Goal: Transaction & Acquisition: Purchase product/service

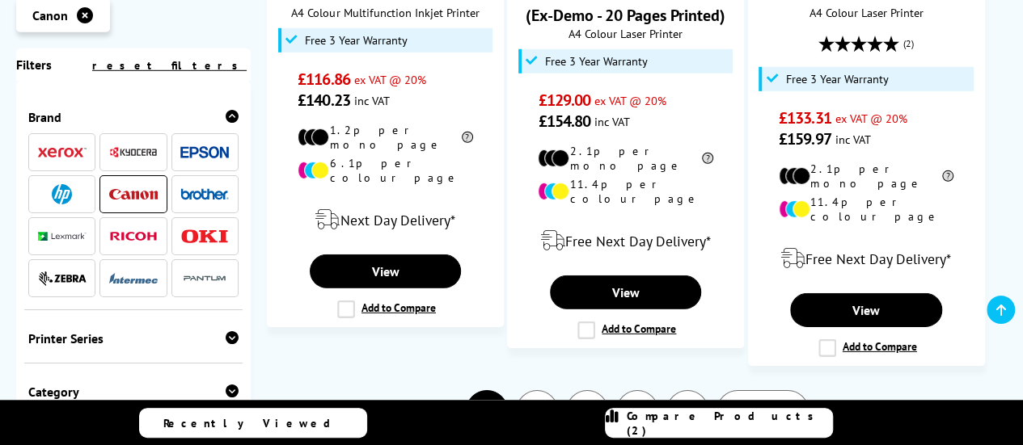
scroll to position [2442, 0]
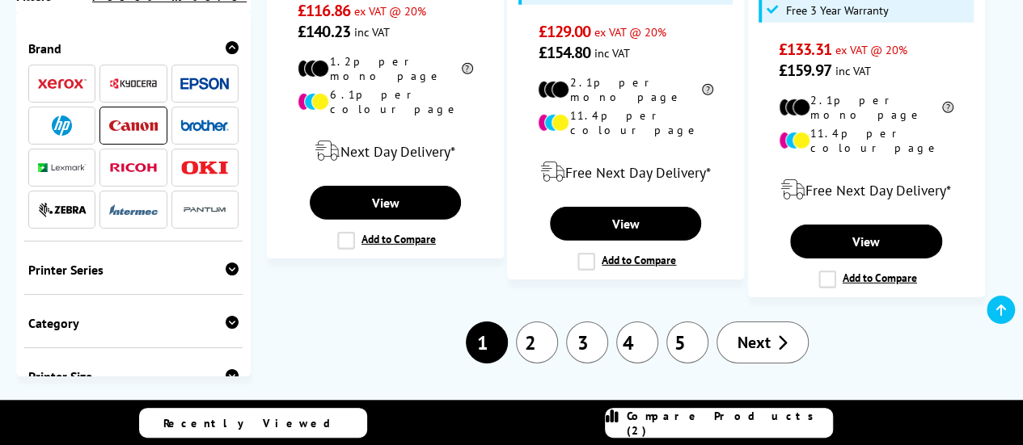
click at [535, 322] on link "2" at bounding box center [537, 343] width 42 height 42
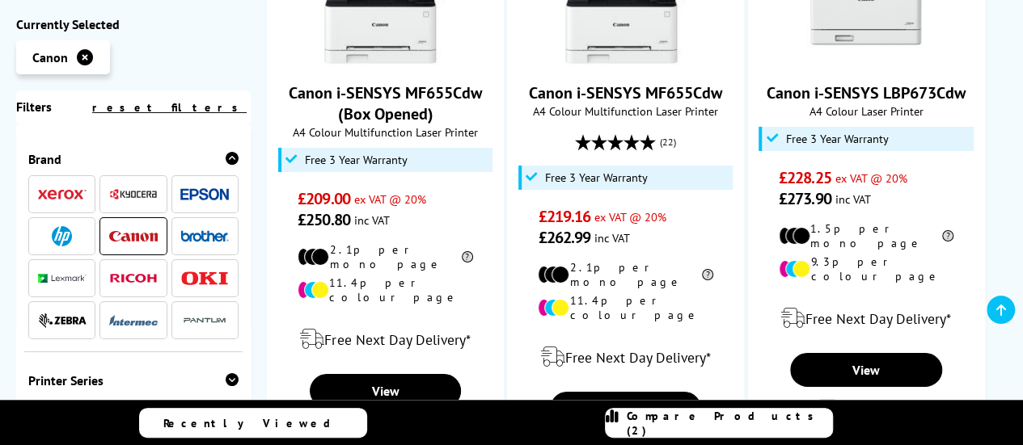
scroll to position [2797, 0]
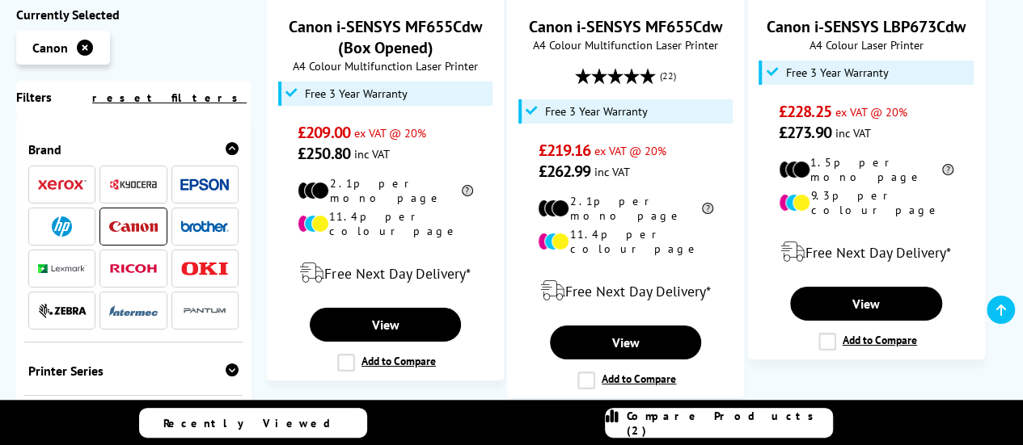
click at [531, 423] on link "1" at bounding box center [535, 444] width 42 height 42
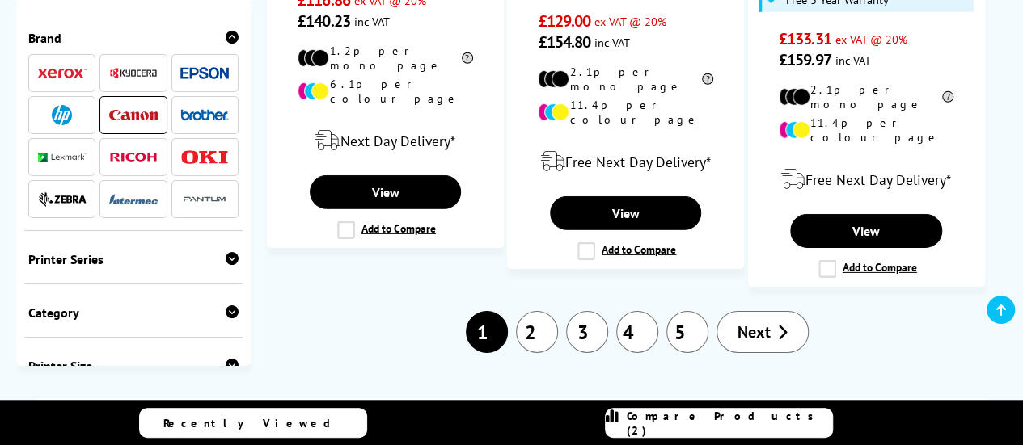
scroll to position [2506, 0]
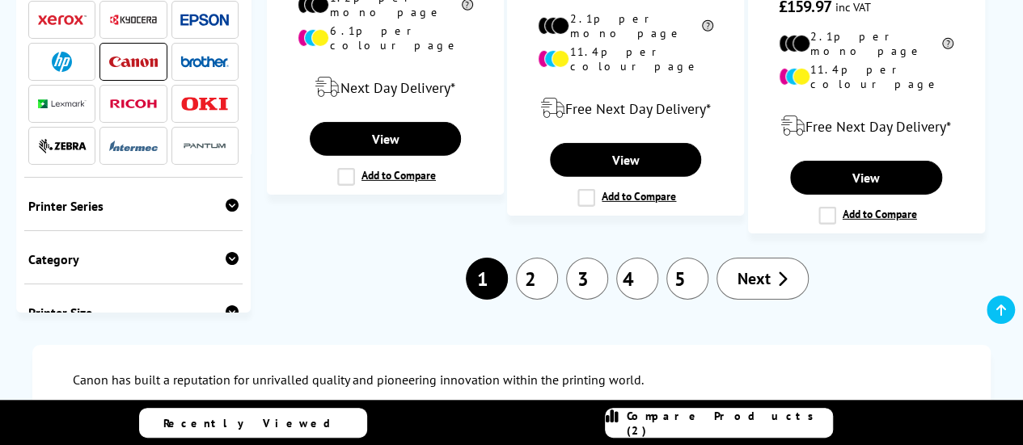
drag, startPoint x: 0, startPoint y: 0, endPoint x: 1023, endPoint y: 202, distance: 1043.3
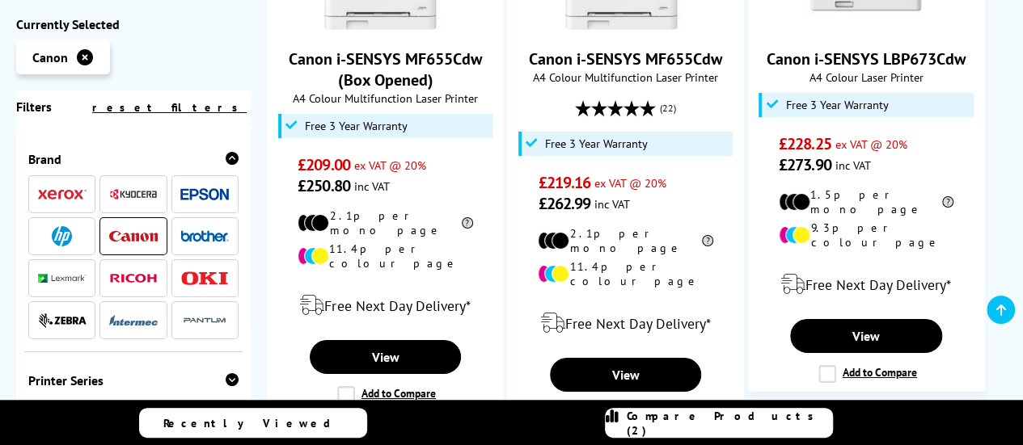
scroll to position [2797, 0]
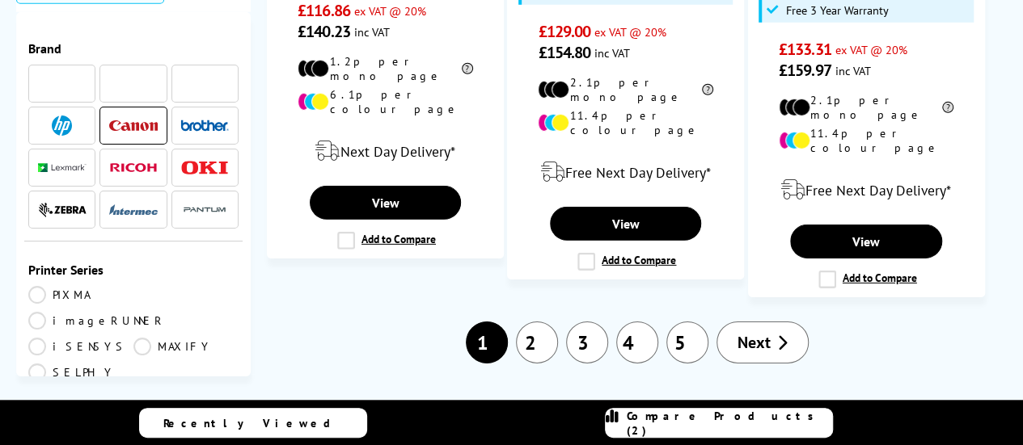
scroll to position [2426, 0]
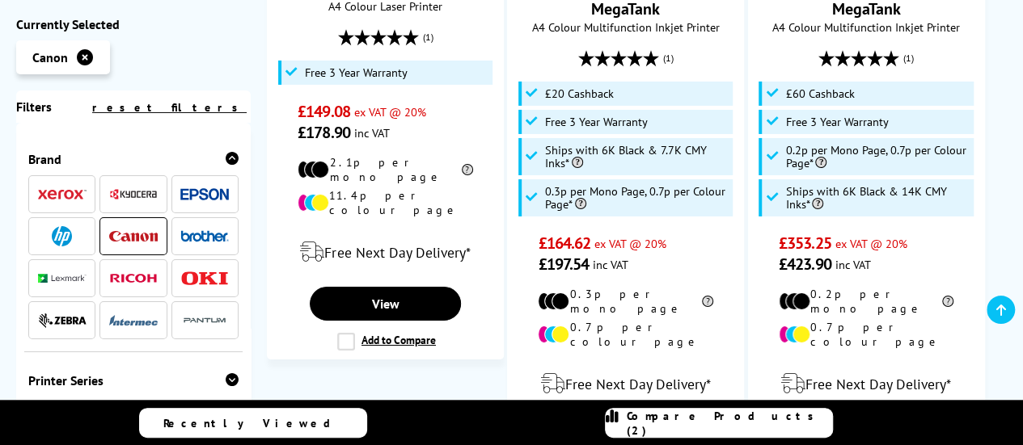
scroll to position [2723, 0]
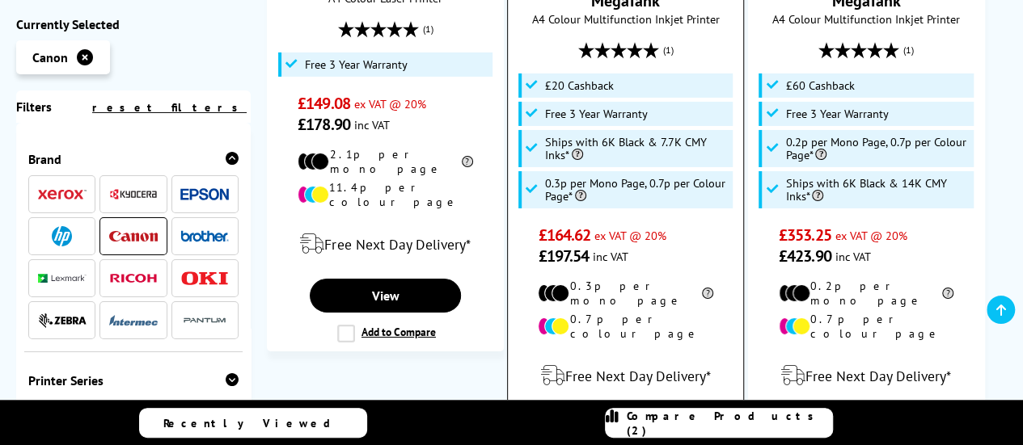
click at [615, 411] on link "View" at bounding box center [625, 428] width 151 height 34
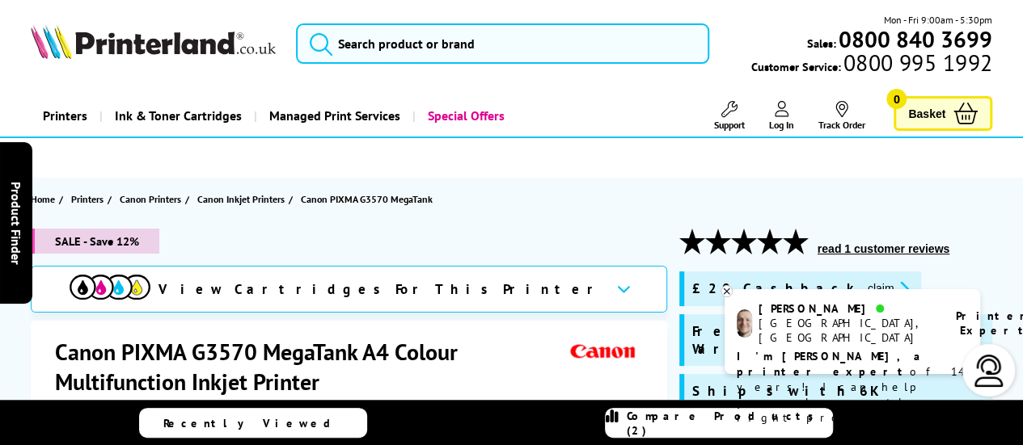
click at [778, 119] on span "Log In" at bounding box center [781, 125] width 25 height 12
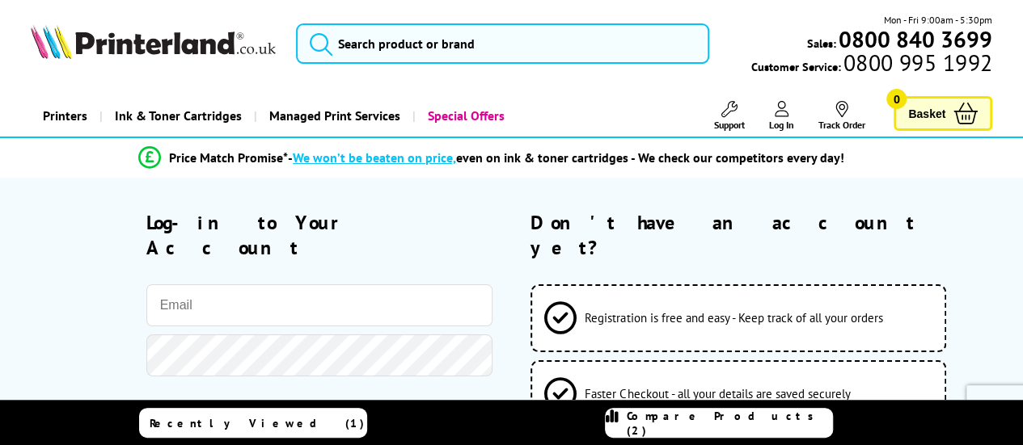
type input "[PERSON_NAME][EMAIL_ADDRESS][DOMAIN_NAME]"
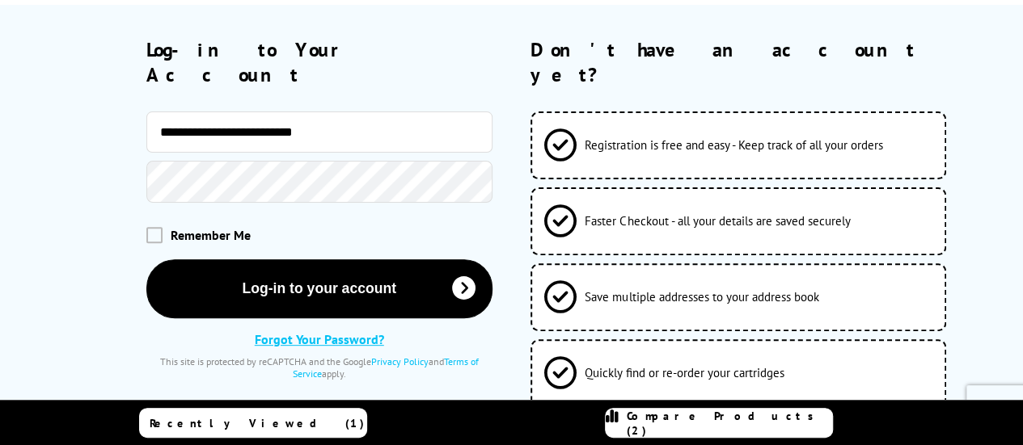
scroll to position [213, 0]
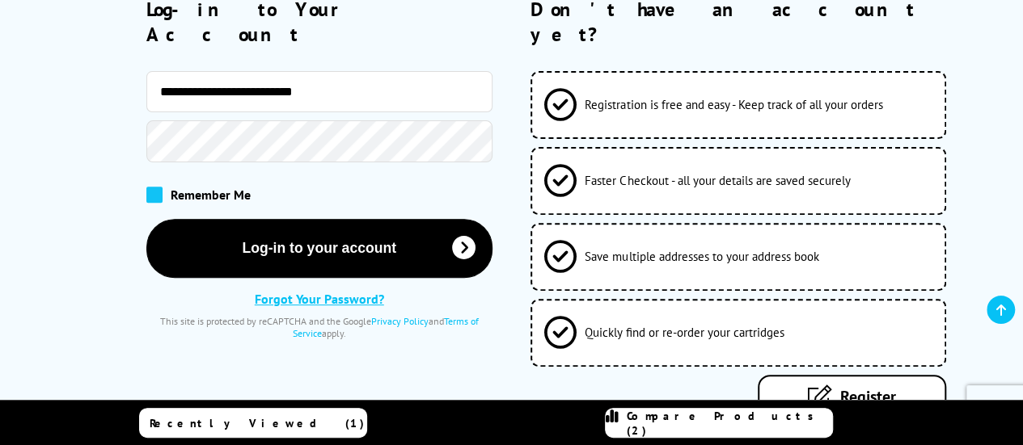
click at [157, 187] on span at bounding box center [154, 195] width 16 height 16
click at [150, 189] on input "checkbox" at bounding box center [150, 189] width 0 height 0
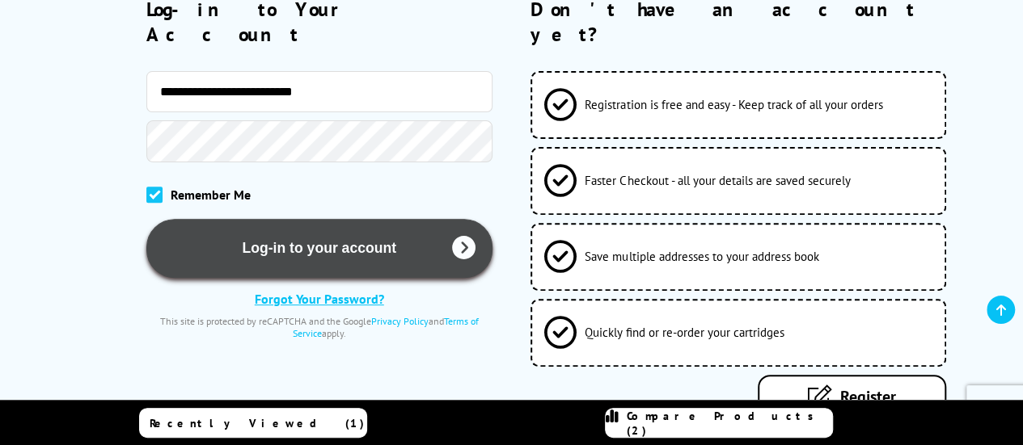
click at [298, 219] on button "Log-in to your account" at bounding box center [319, 248] width 346 height 59
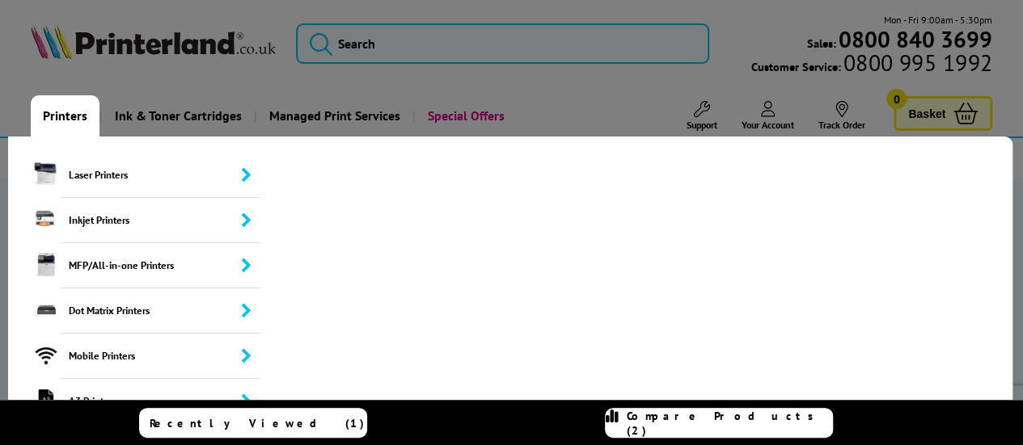
click at [66, 112] on link "Printers" at bounding box center [65, 115] width 69 height 41
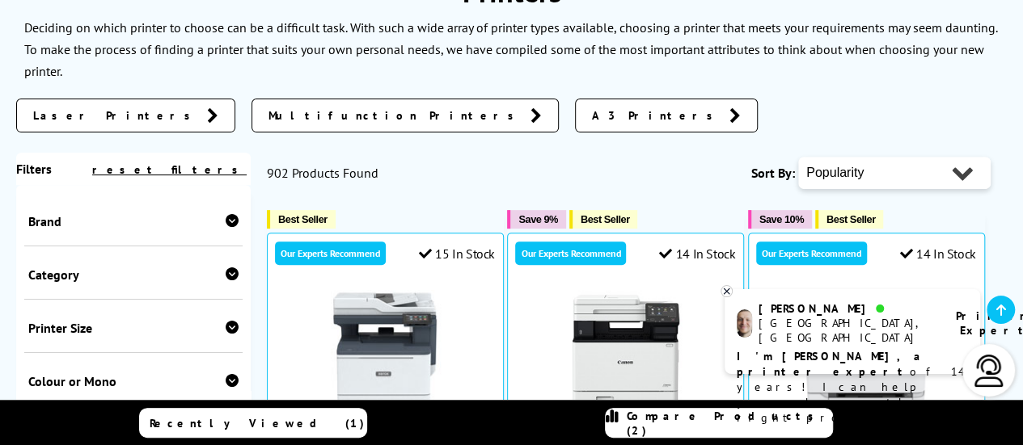
scroll to position [345, 0]
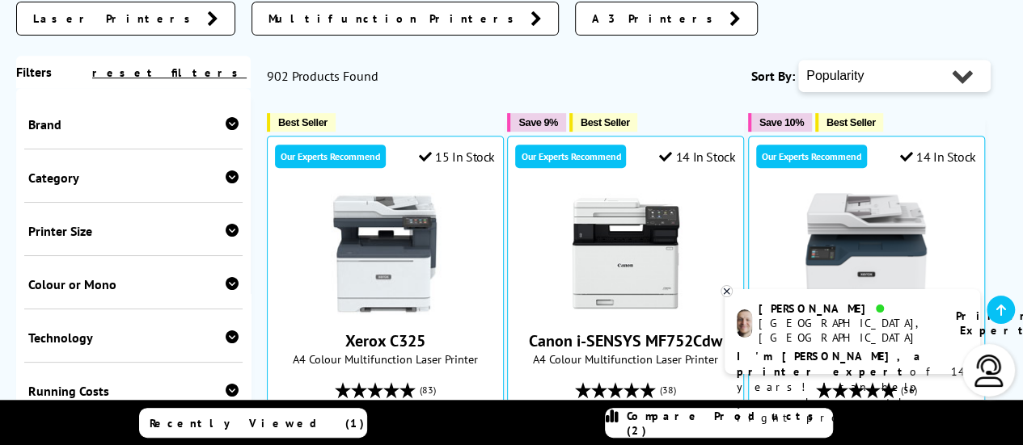
click at [226, 118] on icon at bounding box center [232, 123] width 13 height 13
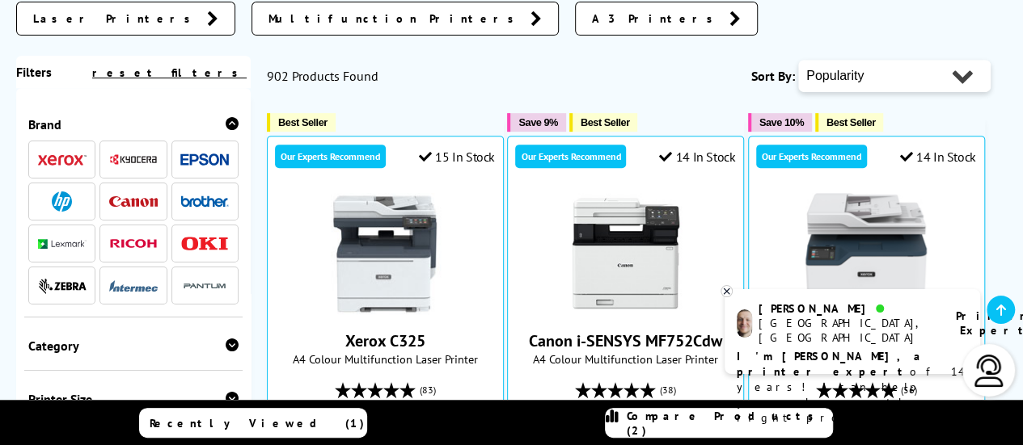
click at [200, 158] on img at bounding box center [204, 160] width 49 height 12
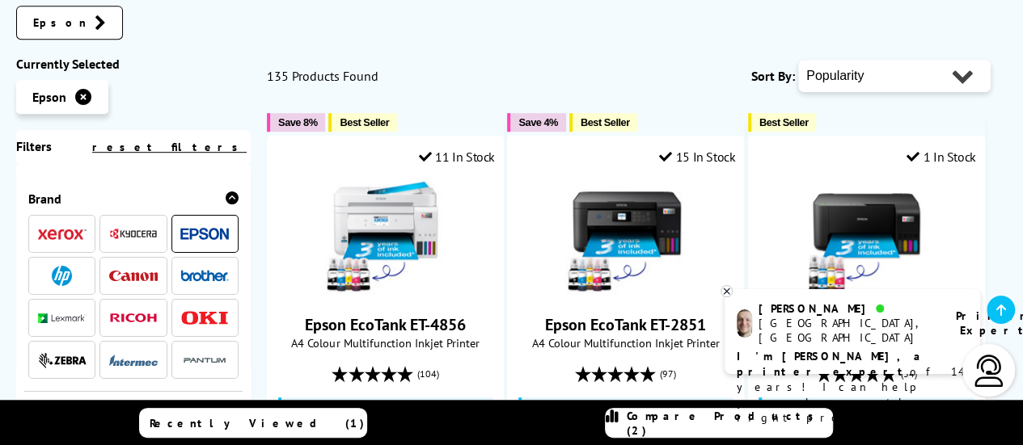
scroll to position [416, 0]
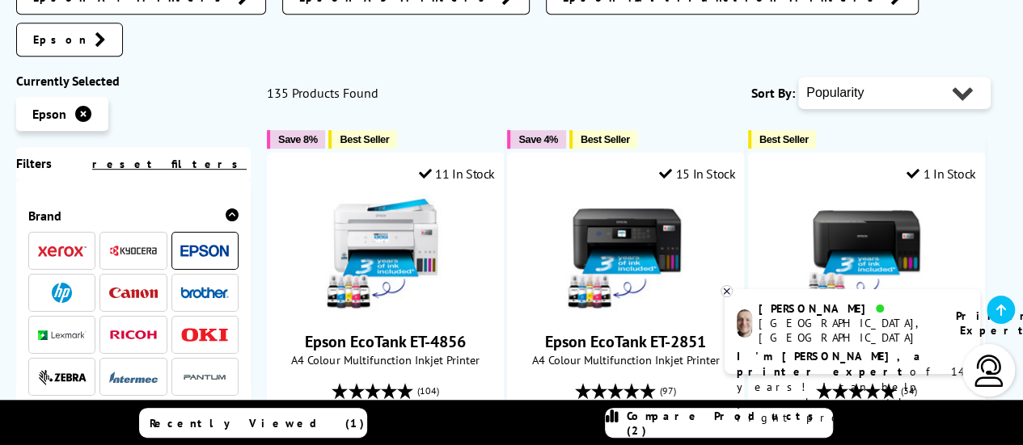
click at [933, 77] on select "Popularity Rating Price - Low to High Price - High to Low Running Costs - Low t…" at bounding box center [894, 93] width 192 height 32
select select "Rating"
click at [798, 77] on select "Popularity Rating Price - Low to High Price - High to Low Running Costs - Low t…" at bounding box center [894, 93] width 192 height 32
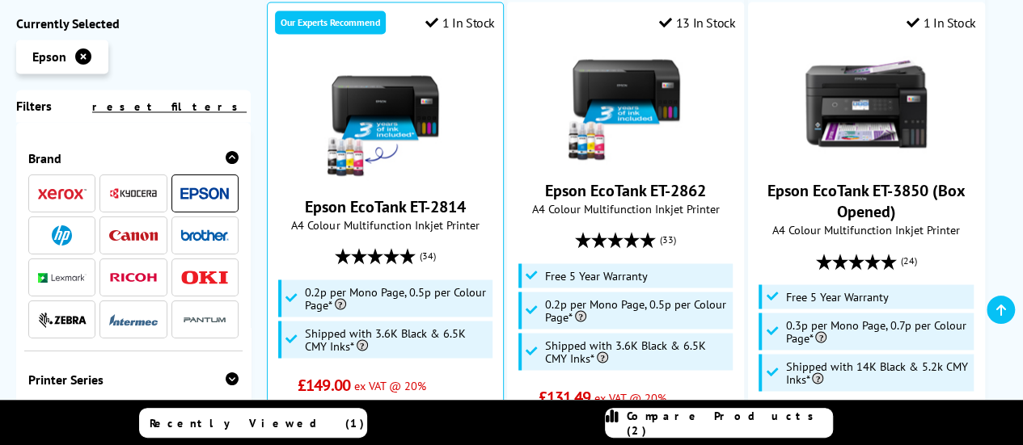
scroll to position [1525, 0]
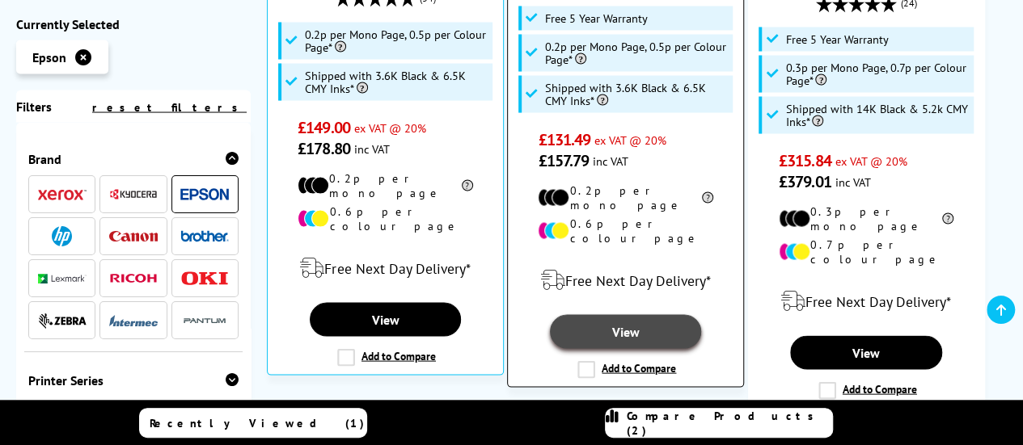
click at [629, 314] on link "View" at bounding box center [625, 331] width 151 height 34
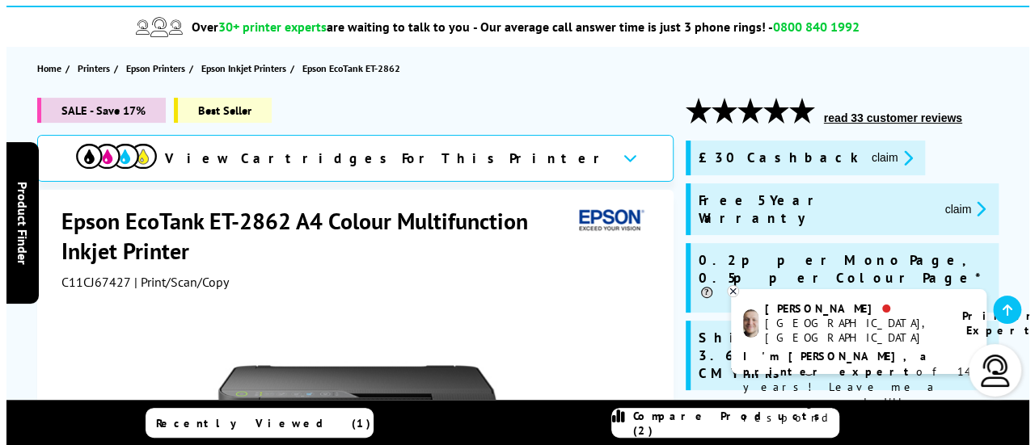
scroll to position [212, 0]
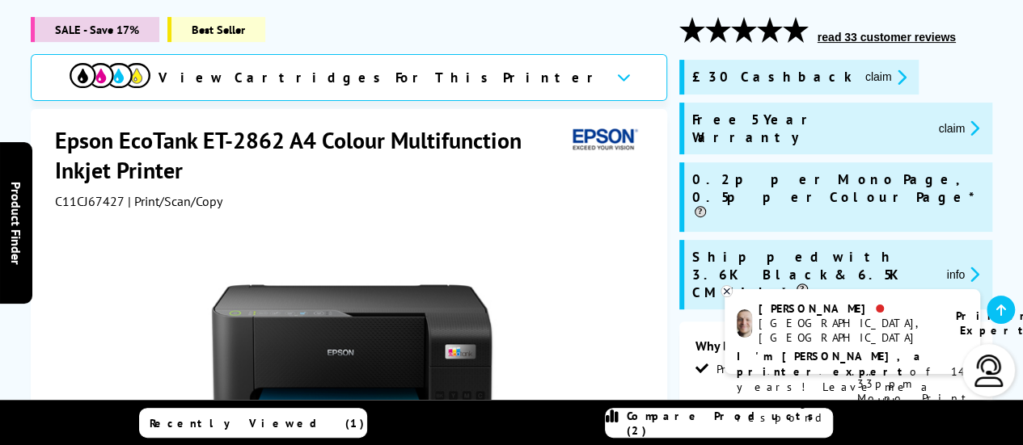
click at [860, 78] on button "claim" at bounding box center [885, 77] width 51 height 19
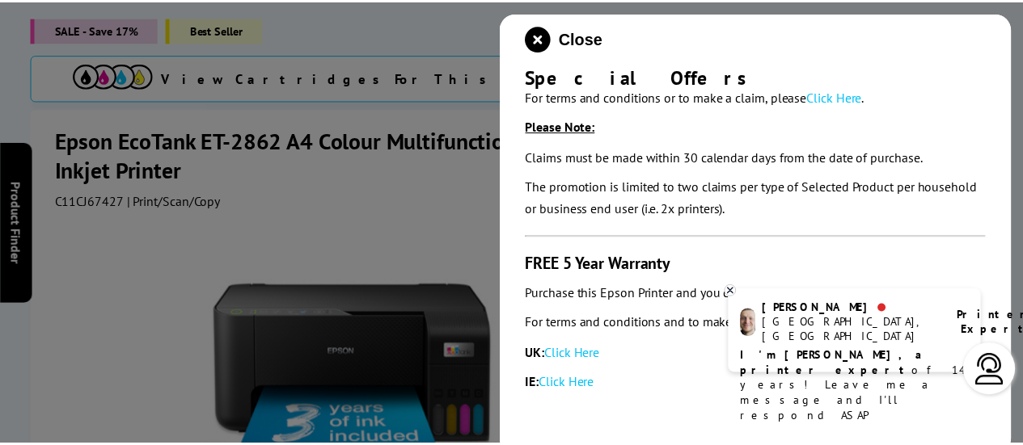
scroll to position [0, 0]
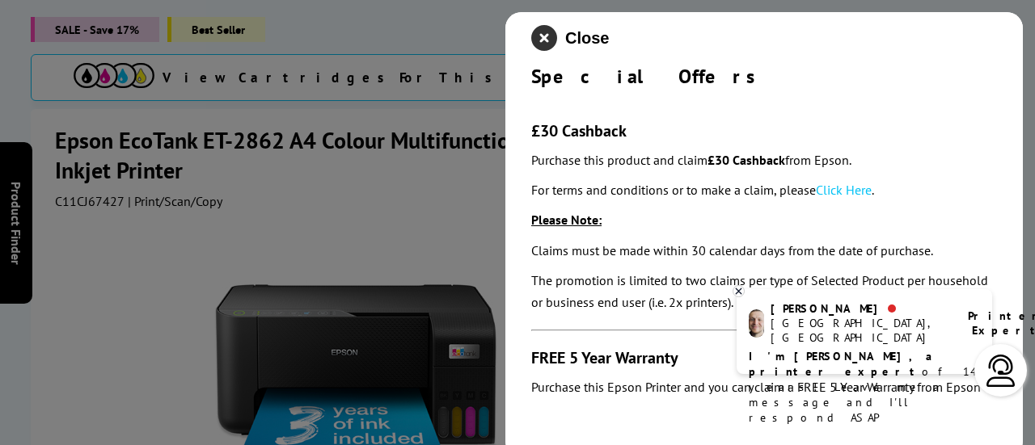
click at [541, 33] on icon "close modal" at bounding box center [544, 38] width 26 height 26
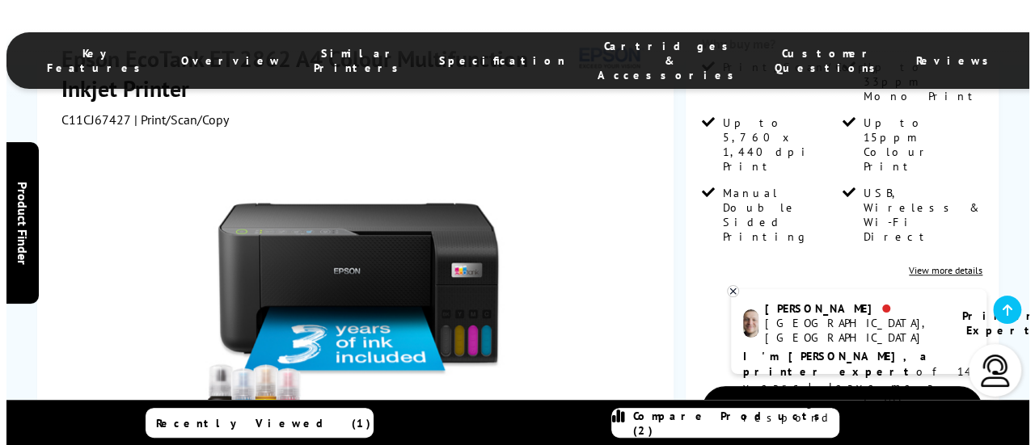
scroll to position [581, 0]
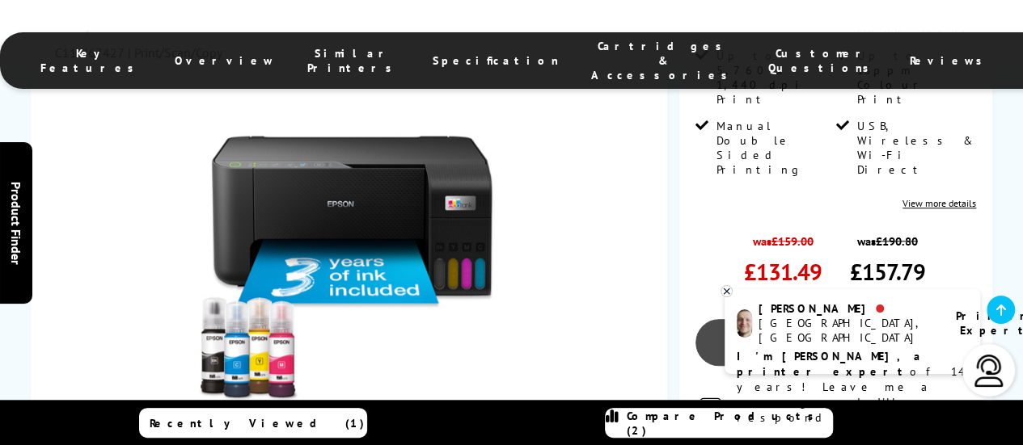
click at [831, 319] on link "Add to Basket" at bounding box center [835, 342] width 281 height 47
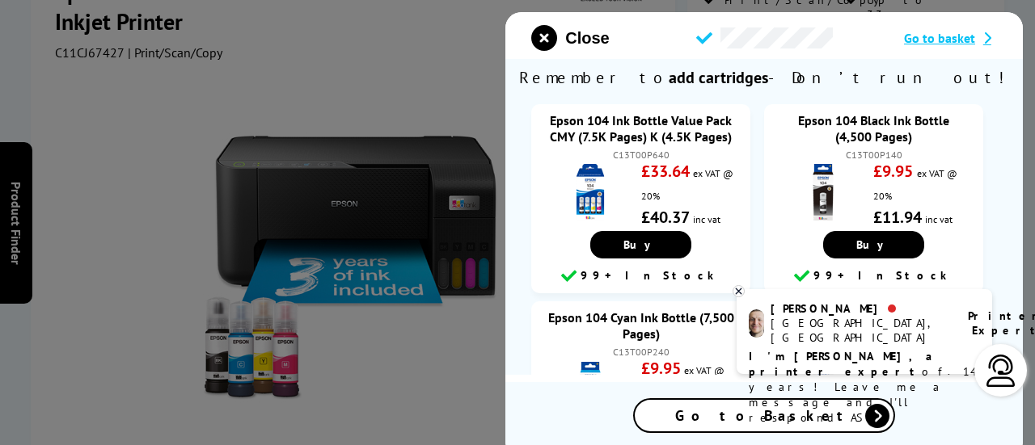
click at [936, 39] on span "Go to basket" at bounding box center [939, 38] width 71 height 16
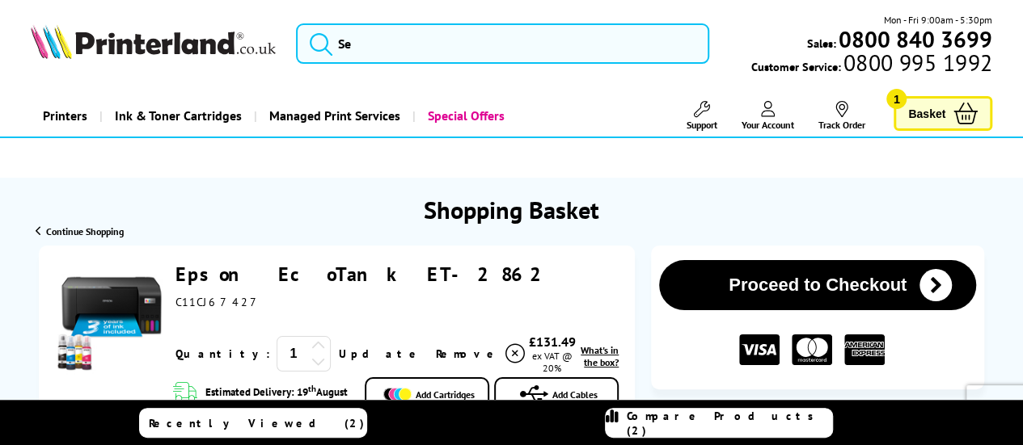
click at [936, 39] on b "0800 840 3699" at bounding box center [915, 39] width 154 height 30
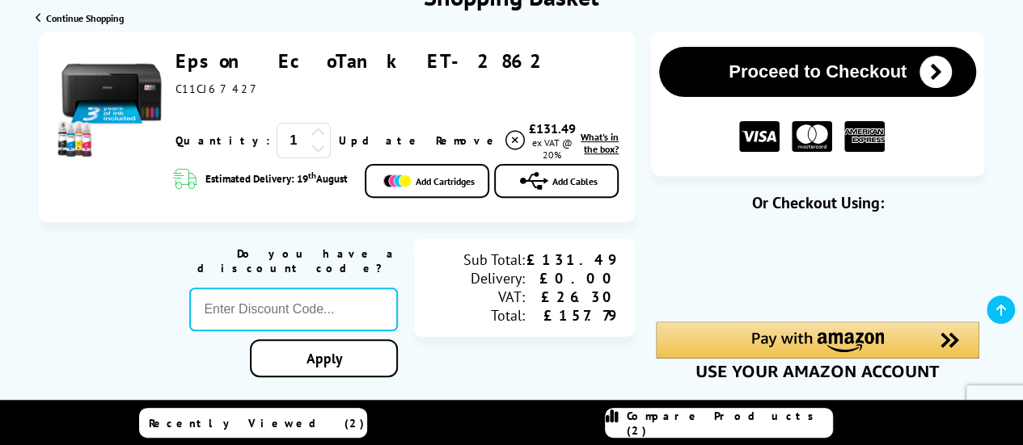
scroll to position [216, 0]
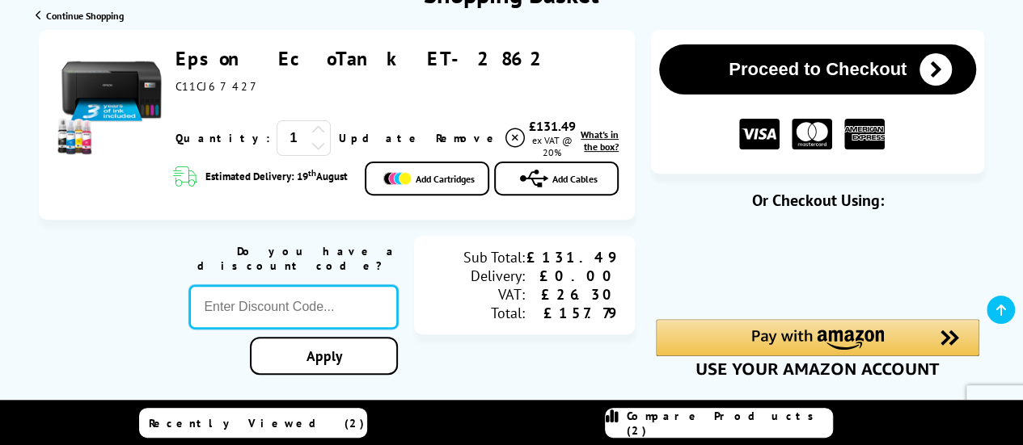
click at [283, 299] on input "text" at bounding box center [293, 307] width 209 height 44
type input "AUGUST10"
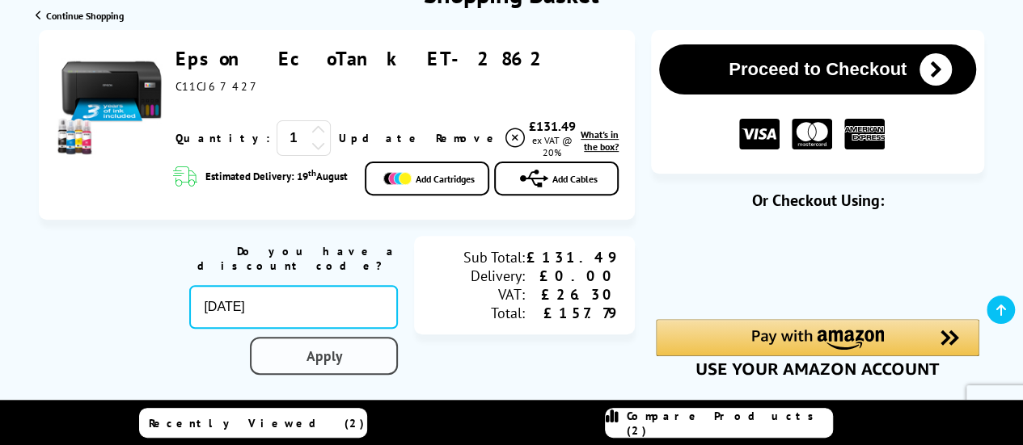
click at [334, 349] on link "Apply" at bounding box center [324, 356] width 148 height 38
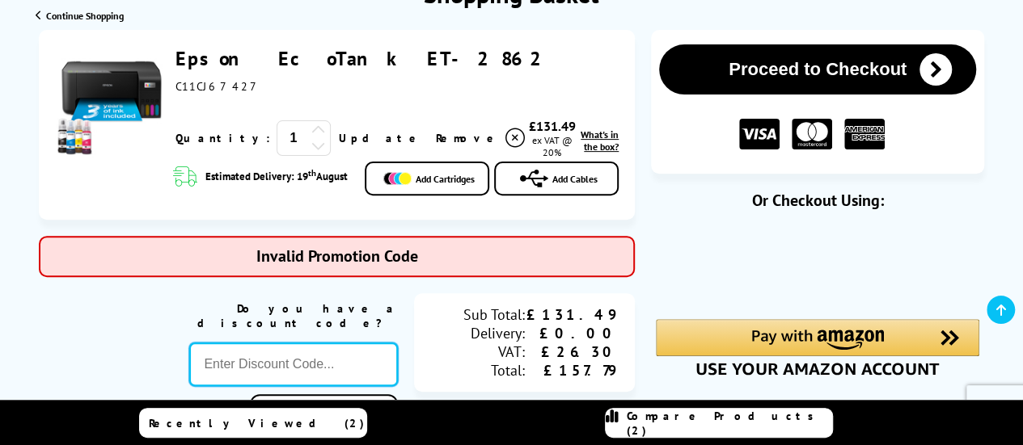
click at [284, 353] on input "text" at bounding box center [293, 365] width 209 height 44
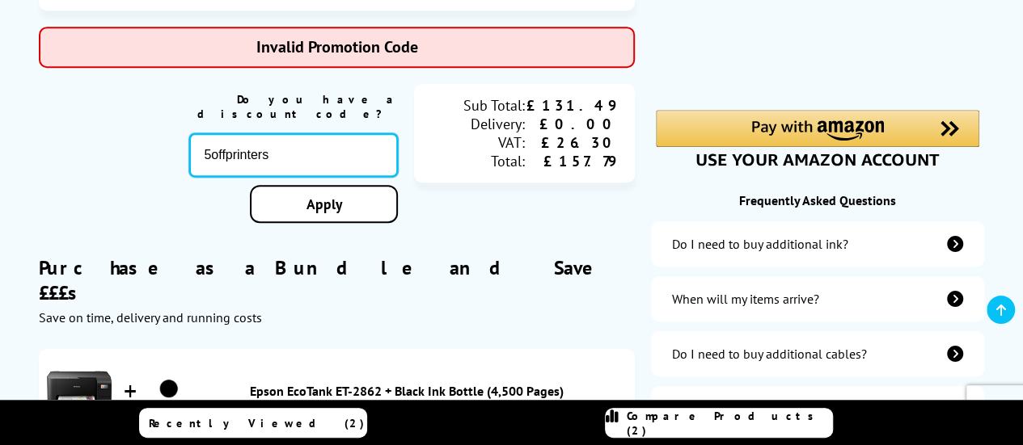
scroll to position [438, 0]
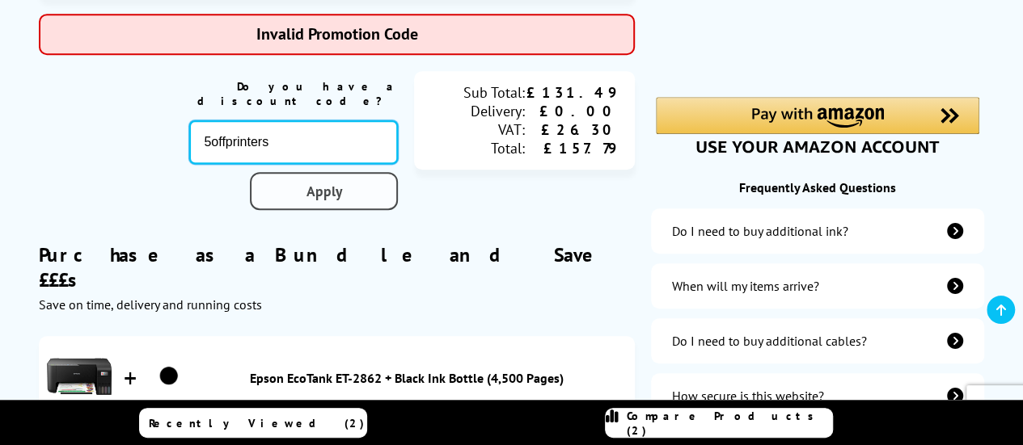
type input "5offprinters"
click at [320, 179] on link "Apply" at bounding box center [324, 191] width 148 height 38
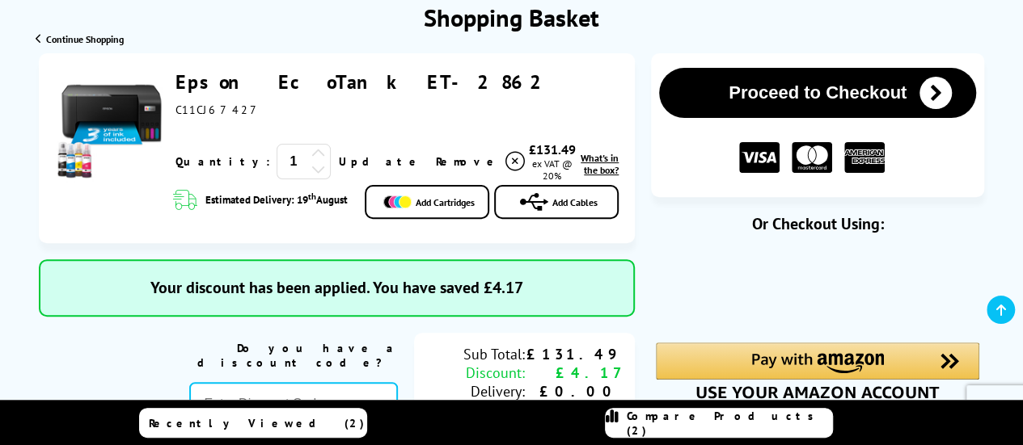
scroll to position [200, 0]
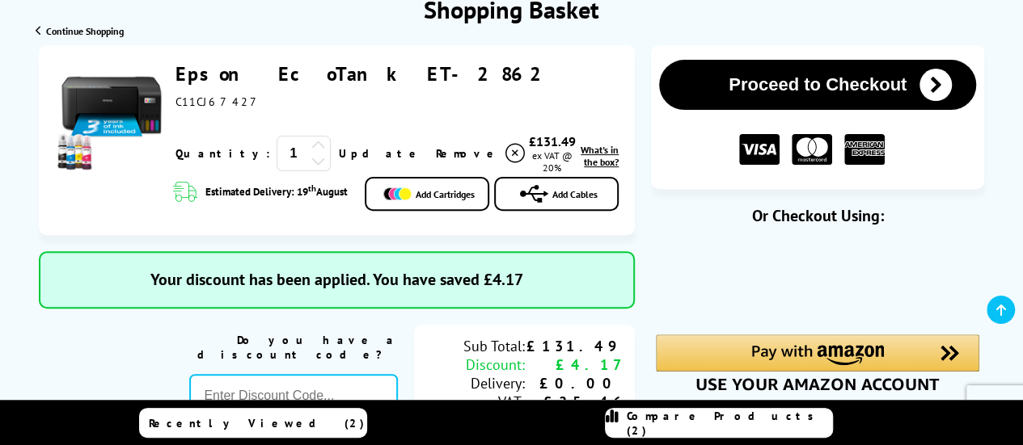
click at [910, 78] on button "Proceed to Checkout" at bounding box center [817, 85] width 317 height 50
